Goal: Check status: Check status

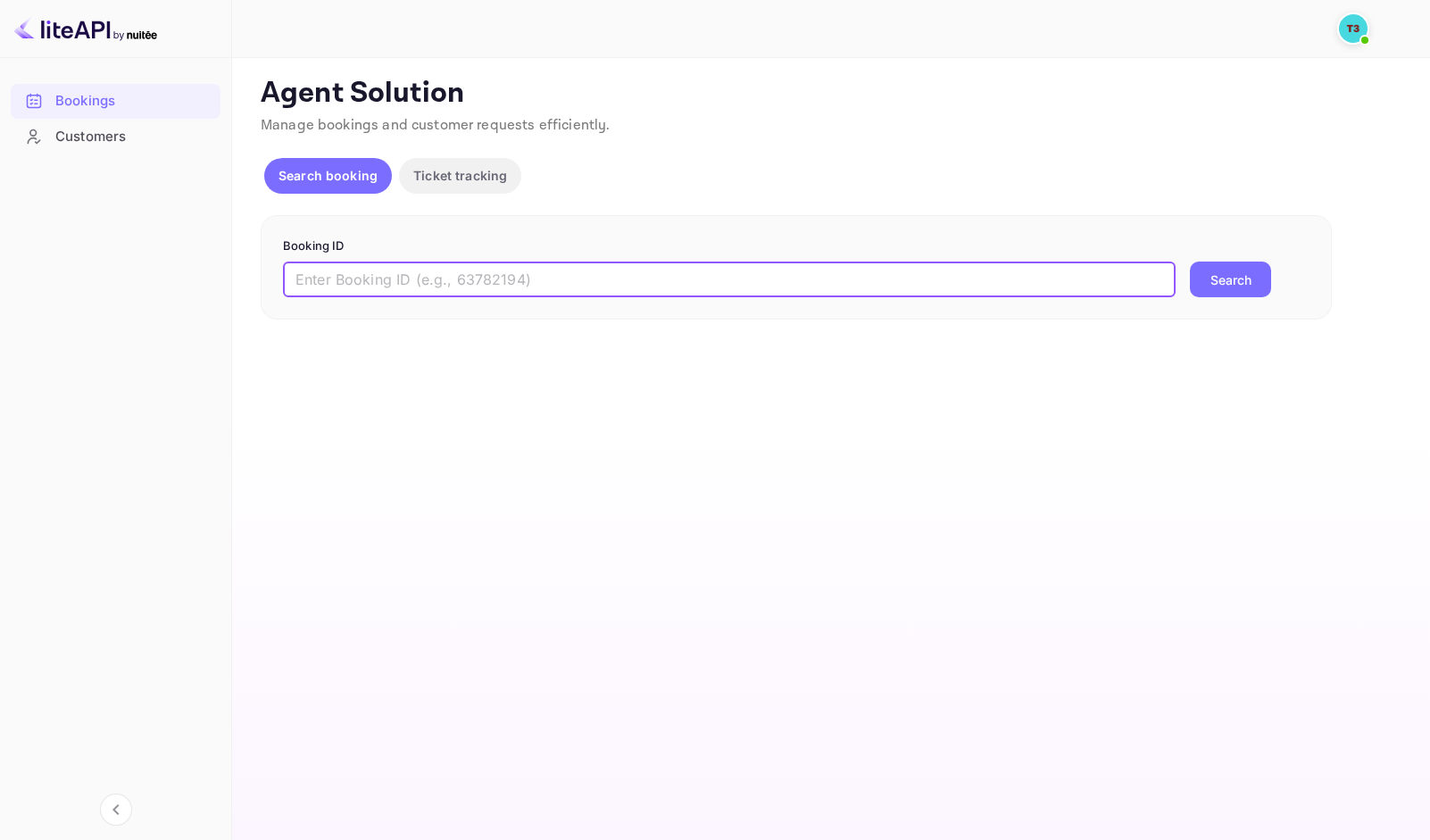
click at [377, 288] on input "text" at bounding box center [729, 279] width 893 height 36
paste input "6SkolYIvY"
type input "6SkolYIvY"
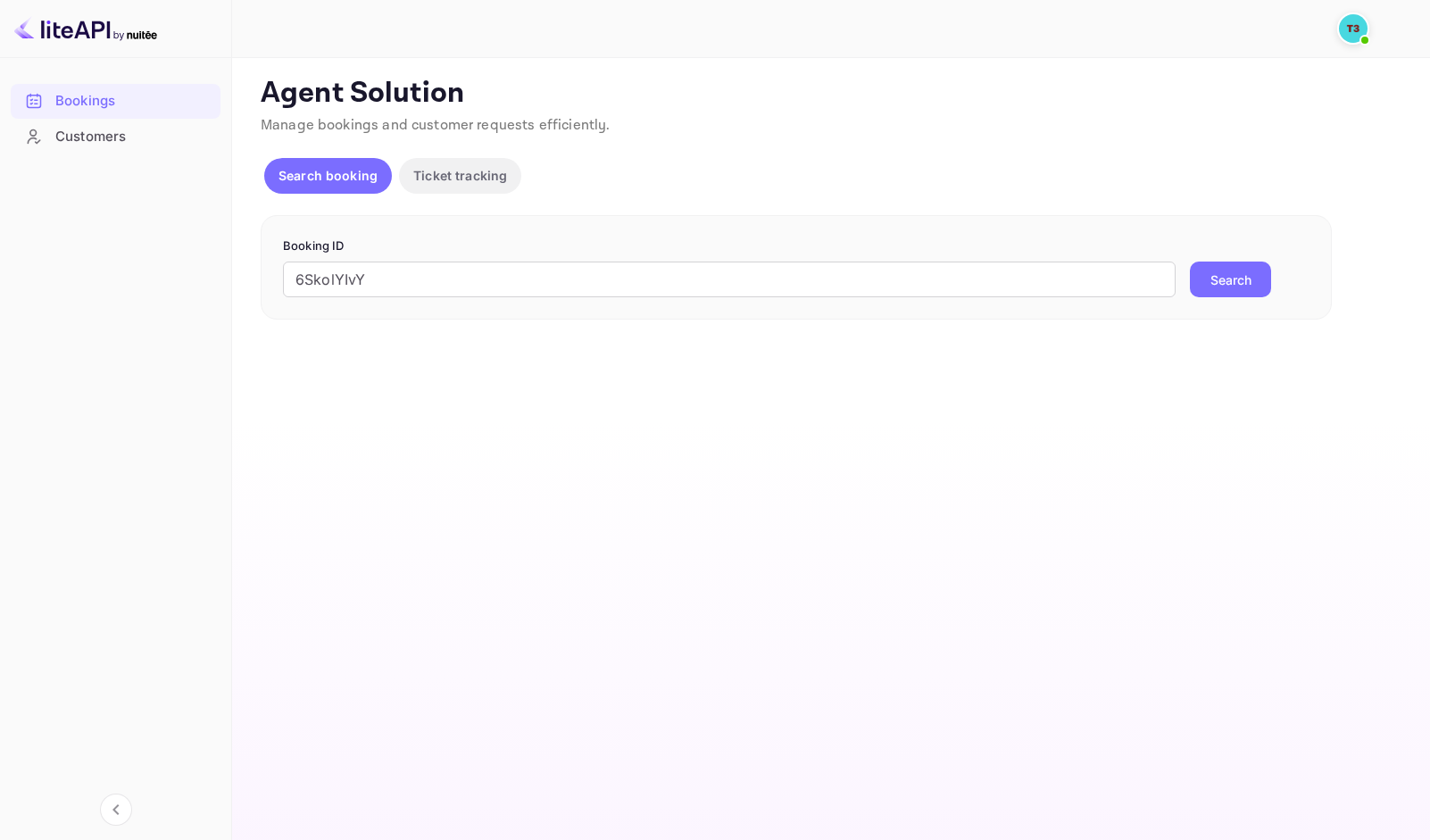
click at [1216, 273] on button "Search" at bounding box center [1230, 279] width 81 height 36
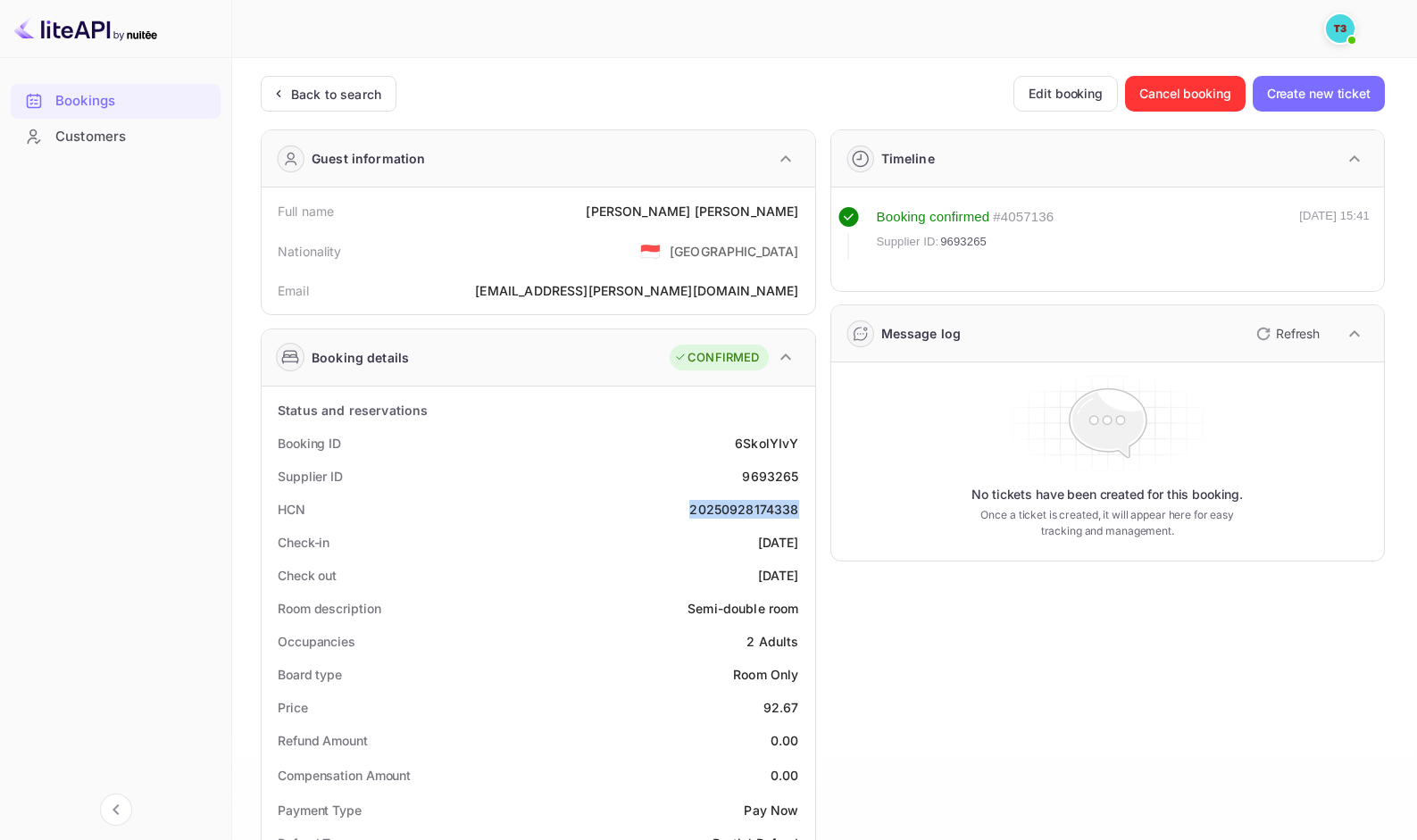
drag, startPoint x: 680, startPoint y: 502, endPoint x: 808, endPoint y: 503, distance: 128.0
click at [729, 603] on div "Semi-double room" at bounding box center [742, 608] width 110 height 19
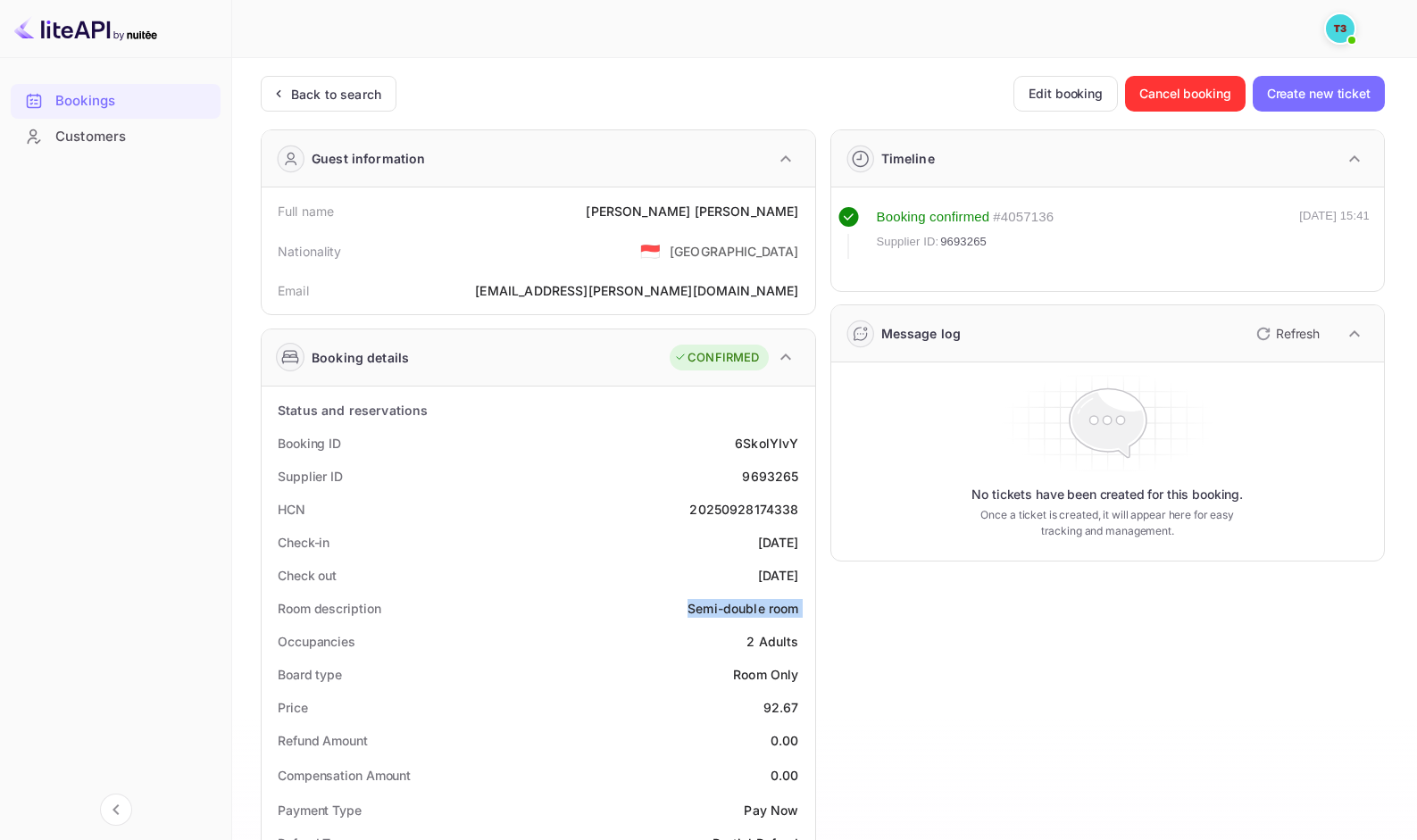
copy div "Semi-double room"
